Goal: Information Seeking & Learning: Learn about a topic

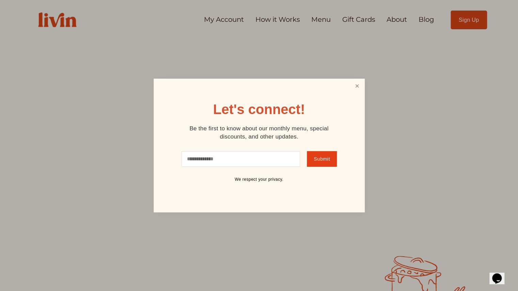
click at [361, 87] on link "Close" at bounding box center [357, 86] width 13 height 13
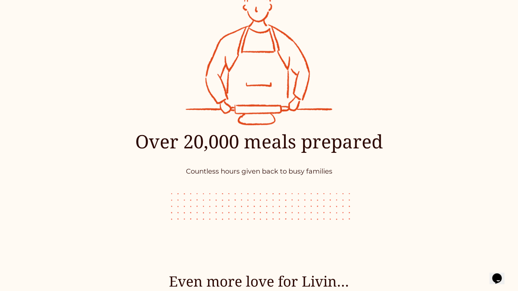
scroll to position [3134, 0]
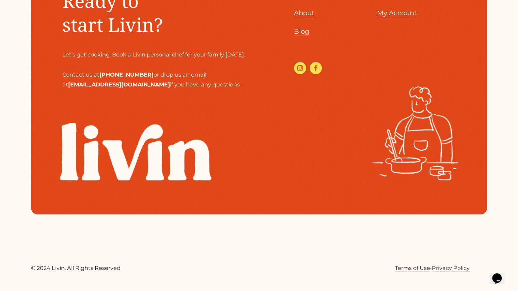
click at [307, 17] on span "About" at bounding box center [304, 13] width 20 height 8
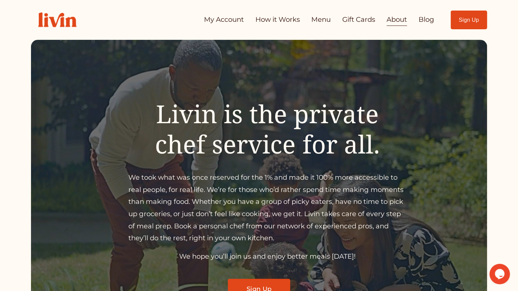
click at [276, 22] on link "How it Works" at bounding box center [277, 20] width 45 height 14
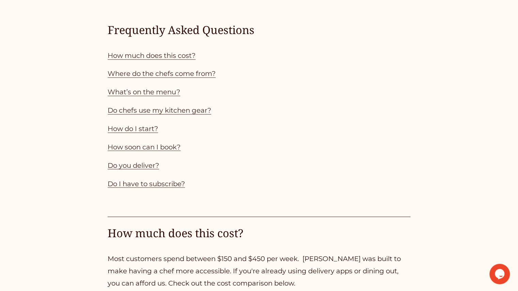
scroll to position [647, 0]
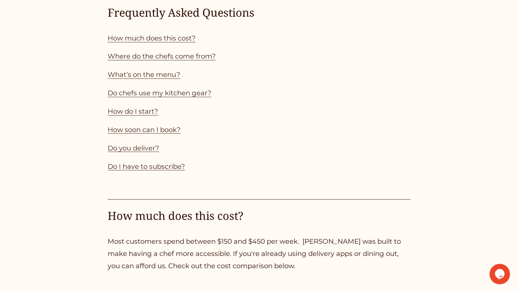
click at [141, 152] on link "Do you deliver?" at bounding box center [133, 148] width 51 height 8
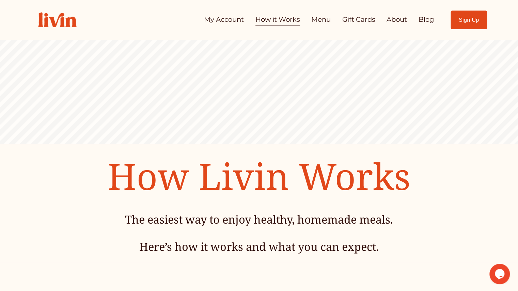
click at [320, 21] on link "Menu" at bounding box center [320, 20] width 19 height 14
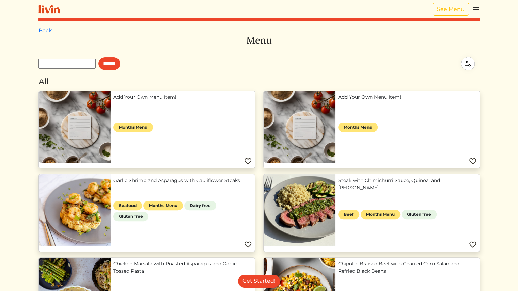
click at [476, 10] on img at bounding box center [476, 9] width 8 height 8
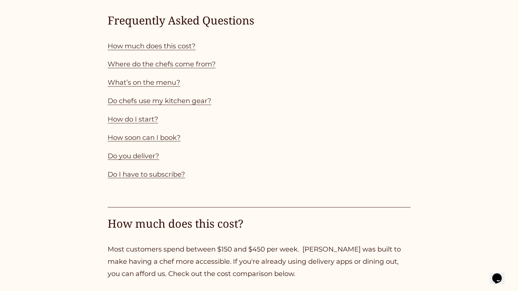
scroll to position [647, 0]
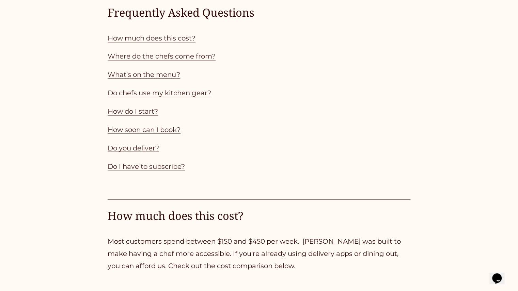
click at [138, 60] on link "Where do the chefs come from?" at bounding box center [162, 56] width 108 height 8
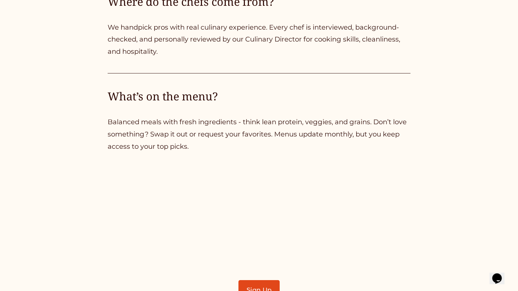
scroll to position [1226, 0]
